Goal: Information Seeking & Learning: Understand process/instructions

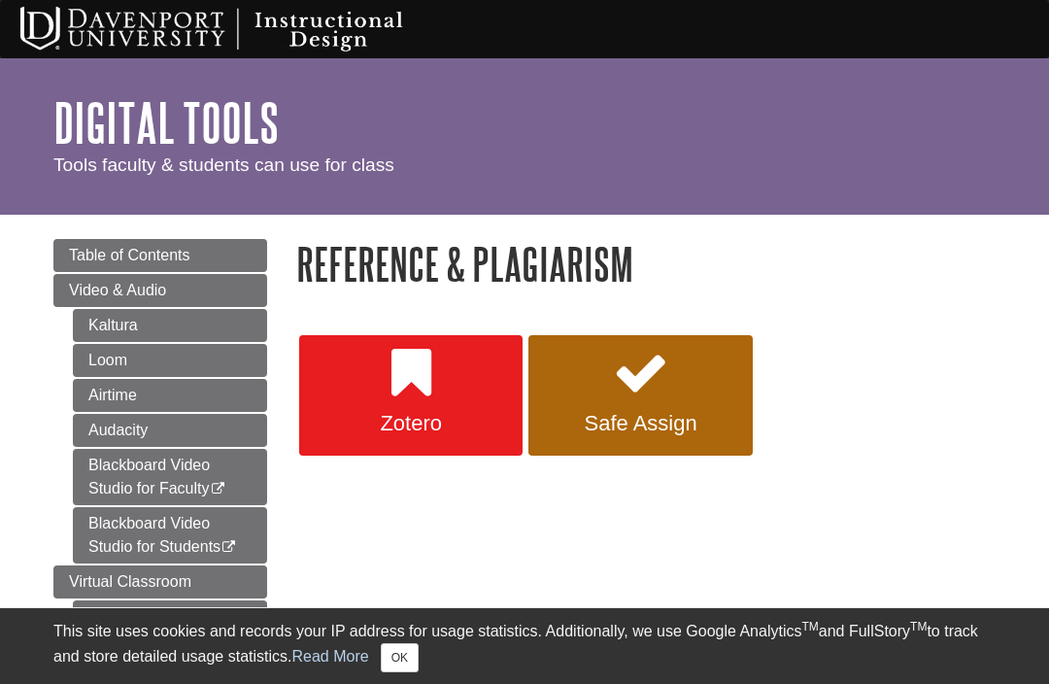
click at [627, 401] on link "Safe Assign" at bounding box center [639, 395] width 223 height 120
click at [395, 413] on span "Zotero" at bounding box center [411, 423] width 194 height 25
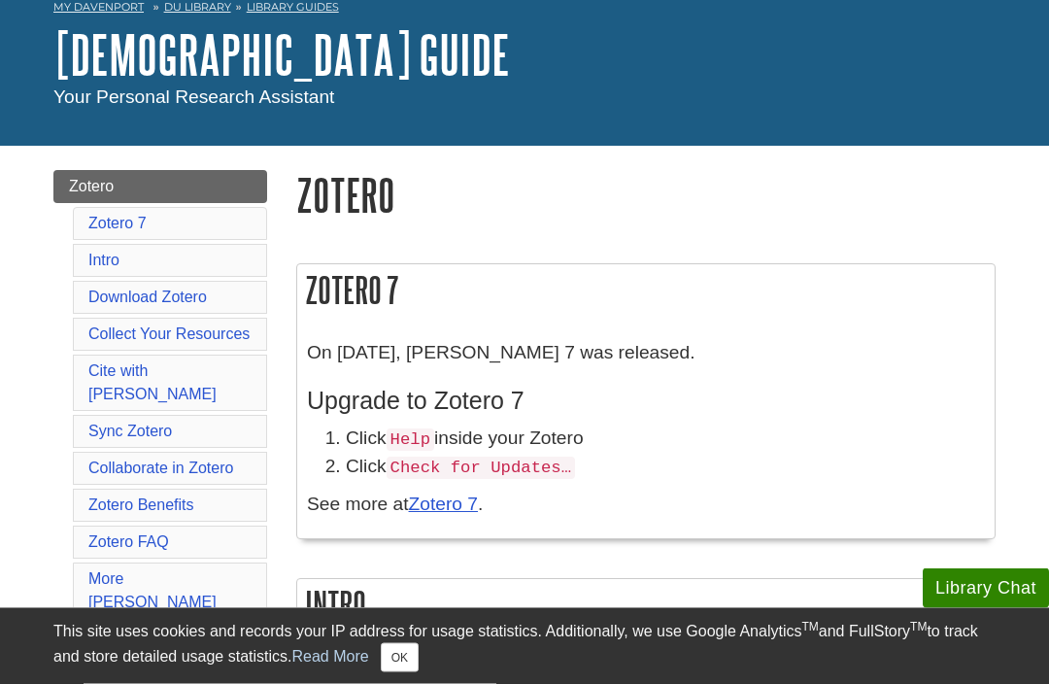
scroll to position [99, 0]
click at [136, 374] on link "Cite with Zotero" at bounding box center [152, 382] width 128 height 40
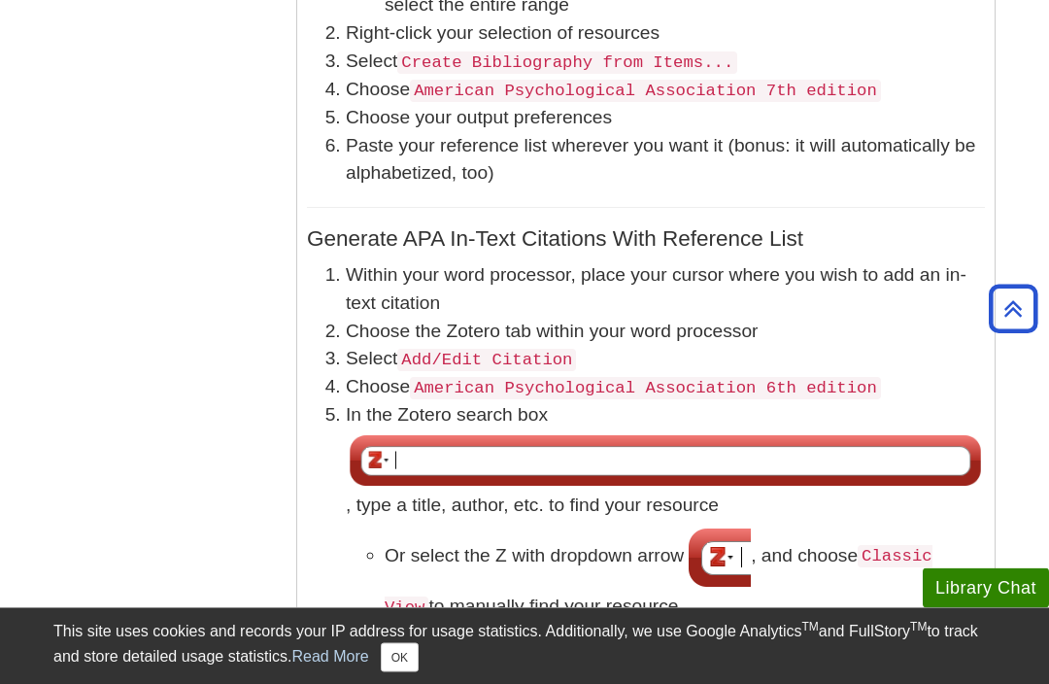
scroll to position [5210, 0]
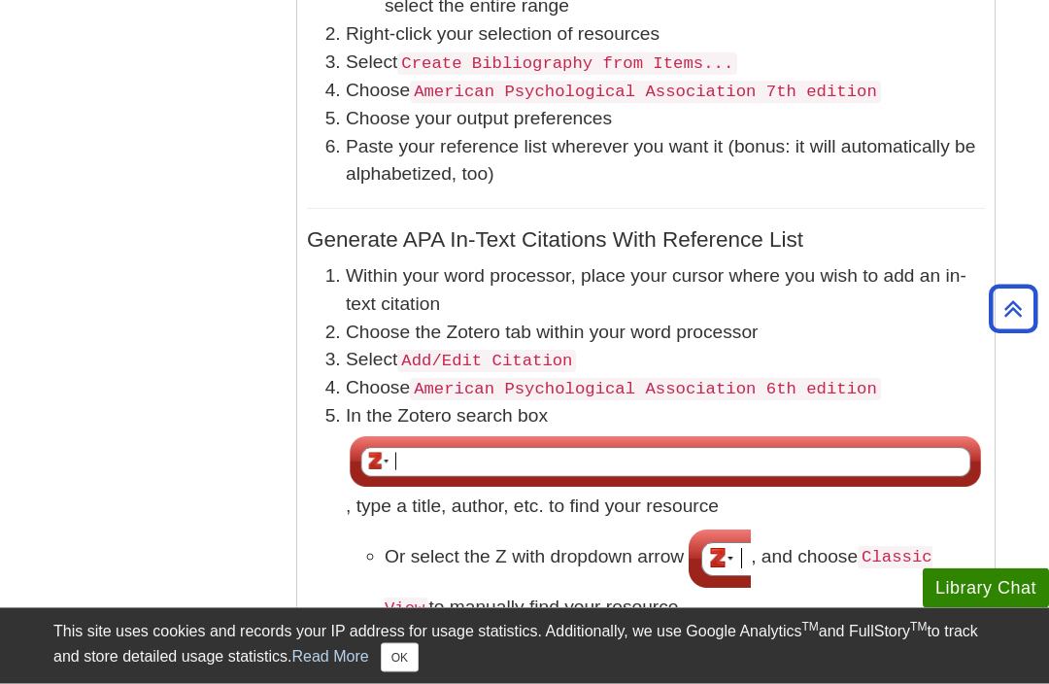
click at [478, 361] on li "Select Add/Edit Citation" at bounding box center [665, 361] width 639 height 28
click at [480, 446] on img at bounding box center [665, 462] width 639 height 62
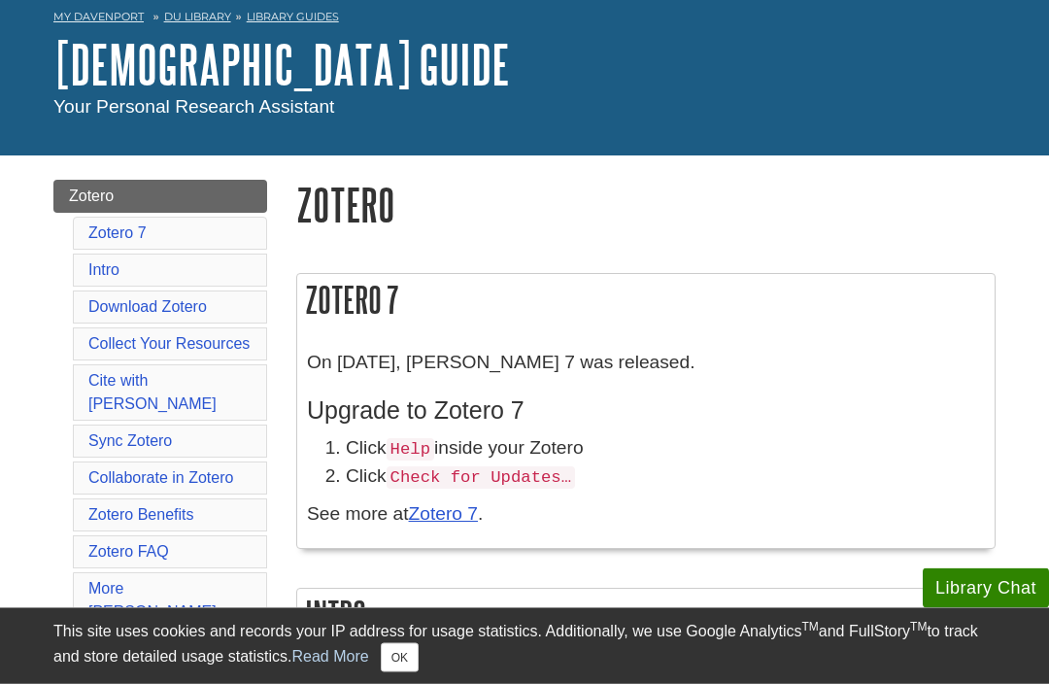
scroll to position [100, 0]
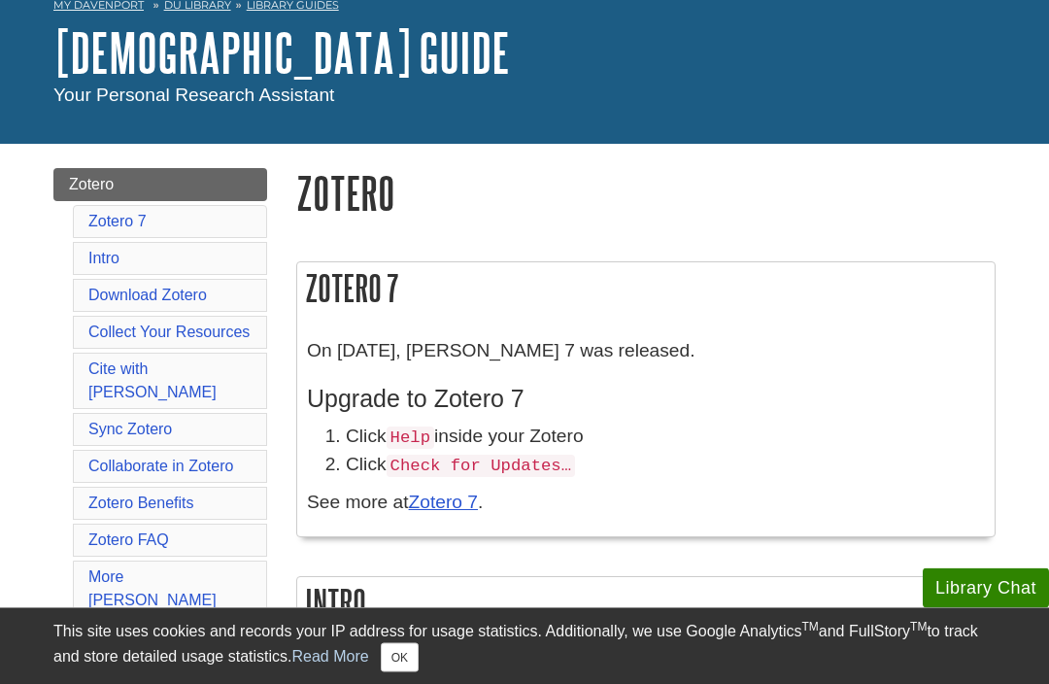
click at [416, 460] on code "Check for Updates…" at bounding box center [481, 467] width 189 height 22
click at [458, 526] on div "On August 9, 2024, Zotero 7 was released. Upgrade to Zotero 7 Click Help inside…" at bounding box center [646, 432] width 678 height 188
click at [456, 499] on link "Zotero 7" at bounding box center [443, 502] width 69 height 20
